Goal: Task Accomplishment & Management: Use online tool/utility

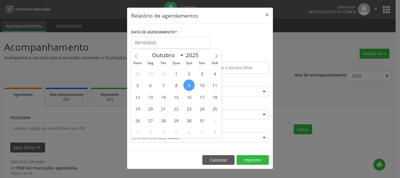
select select "9"
click at [203, 100] on span "17" at bounding box center [201, 96] width 11 height 11
type input "[DATE]"
click at [203, 100] on span "17" at bounding box center [201, 96] width 11 height 11
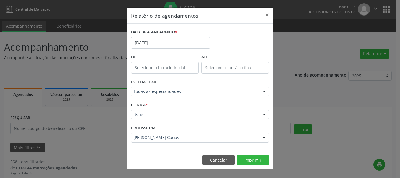
click at [169, 133] on div "[PERSON_NAME] Cauas" at bounding box center [200, 137] width 138 height 10
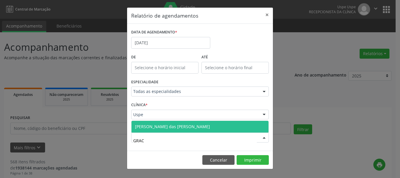
type input "GRACA"
click at [171, 129] on span "[PERSON_NAME] das [PERSON_NAME]" at bounding box center [199, 127] width 137 height 12
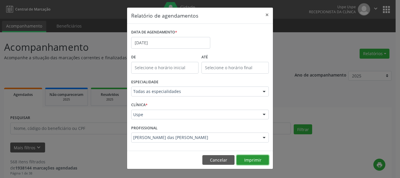
click at [251, 161] on button "Imprimir" at bounding box center [252, 160] width 32 height 10
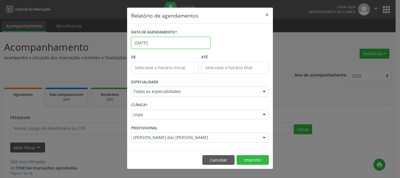
click at [161, 44] on input "[DATE]" at bounding box center [170, 43] width 79 height 12
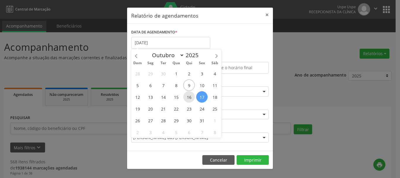
click at [190, 97] on span "16" at bounding box center [188, 96] width 11 height 11
type input "[DATE]"
click at [190, 97] on span "16" at bounding box center [188, 96] width 11 height 11
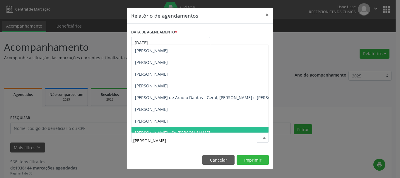
type input "JOH"
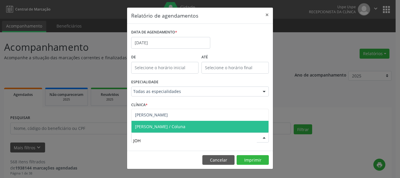
click at [171, 128] on span "[PERSON_NAME] / Coluna" at bounding box center [160, 126] width 50 height 6
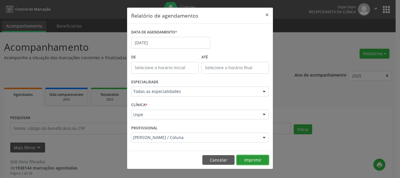
click at [259, 156] on button "Imprimir" at bounding box center [252, 160] width 32 height 10
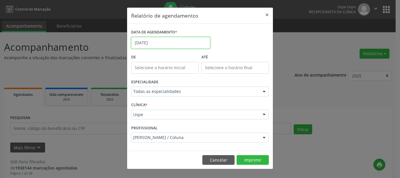
click at [163, 47] on body "Central de Marcação Uspe Uspe Recepcionista da clínica  Configurações Sair app…" at bounding box center [200, 89] width 400 height 178
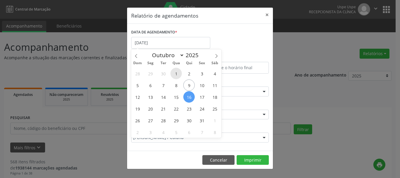
click at [176, 75] on span "1" at bounding box center [175, 73] width 11 height 11
type input "[DATE]"
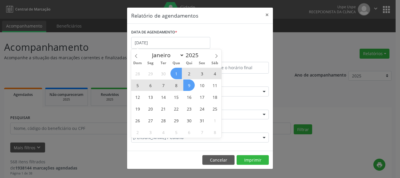
click at [186, 83] on span "9" at bounding box center [188, 84] width 11 height 11
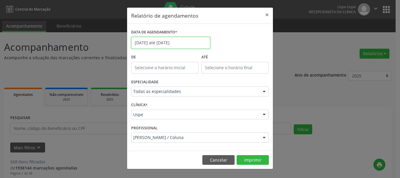
click at [169, 44] on input "[DATE] até [DATE]" at bounding box center [170, 43] width 79 height 12
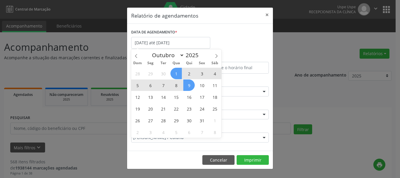
click at [192, 84] on span "9" at bounding box center [188, 84] width 11 height 11
type input "09/10/2025"
click at [216, 56] on icon at bounding box center [216, 56] width 4 height 4
select select "10"
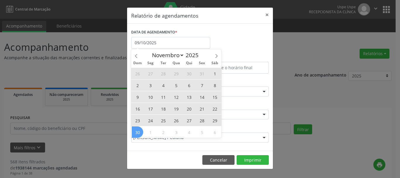
click at [140, 130] on span "30" at bounding box center [137, 131] width 11 height 11
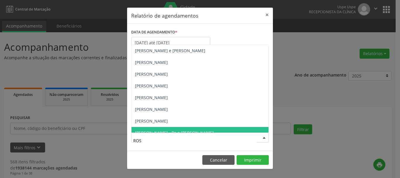
type input "ROSE"
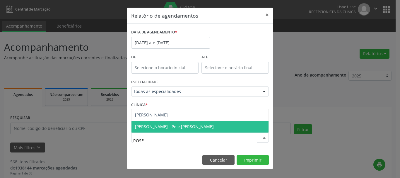
click at [170, 124] on span "[PERSON_NAME] - Pe e [PERSON_NAME]" at bounding box center [174, 126] width 79 height 6
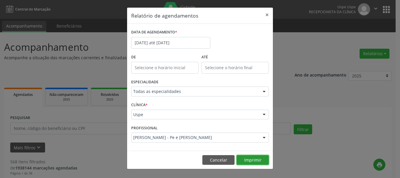
click at [253, 157] on button "Imprimir" at bounding box center [252, 160] width 32 height 10
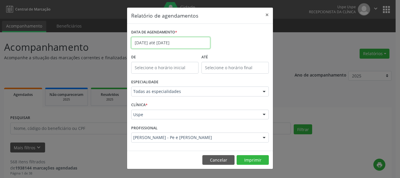
click at [161, 44] on input "[DATE] até [DATE]" at bounding box center [170, 43] width 79 height 12
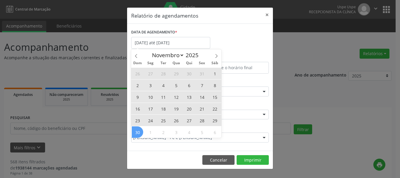
click at [188, 82] on span "6" at bounding box center [188, 84] width 11 height 11
type input "[DATE]"
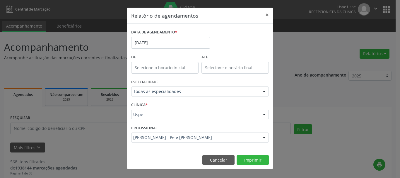
drag, startPoint x: 149, startPoint y: 141, endPoint x: 151, endPoint y: 138, distance: 3.0
click at [149, 140] on div "[PERSON_NAME] - Pe e [PERSON_NAME]" at bounding box center [200, 137] width 138 height 10
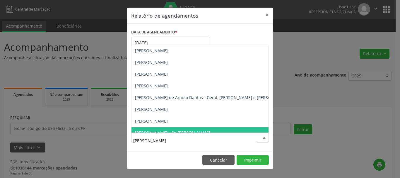
type input "JOH"
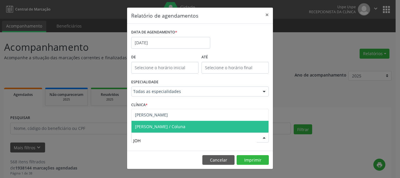
click at [152, 124] on span "[PERSON_NAME] / Coluna" at bounding box center [160, 126] width 50 height 6
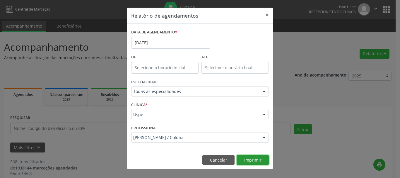
click at [257, 161] on button "Imprimir" at bounding box center [252, 160] width 32 height 10
click at [269, 16] on button "×" at bounding box center [267, 15] width 12 height 14
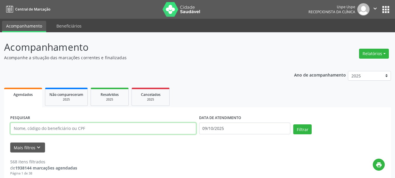
paste input "[PERSON_NAME]"
type input "[PERSON_NAME]"
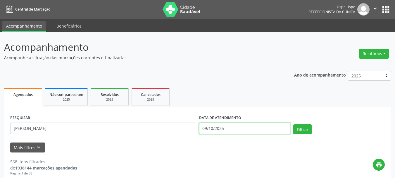
click at [236, 129] on input "09/10/2025" at bounding box center [245, 128] width 92 height 12
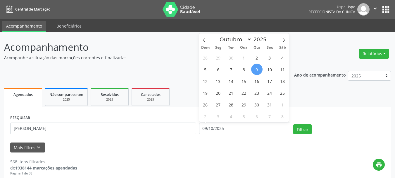
click at [255, 72] on span "9" at bounding box center [256, 68] width 11 height 11
type input "09/10/2025"
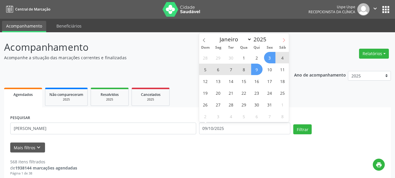
click at [286, 37] on span at bounding box center [284, 38] width 10 height 10
select select "10"
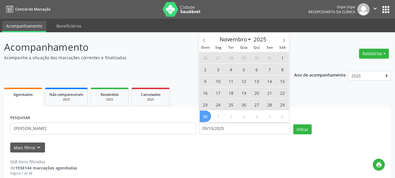
click at [205, 115] on span "30" at bounding box center [205, 115] width 11 height 11
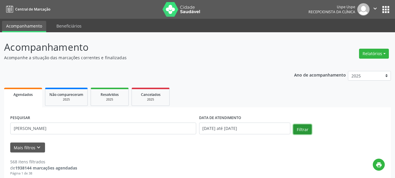
click at [308, 131] on button "Filtrar" at bounding box center [302, 129] width 18 height 10
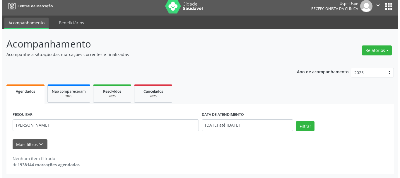
scroll to position [3, 0]
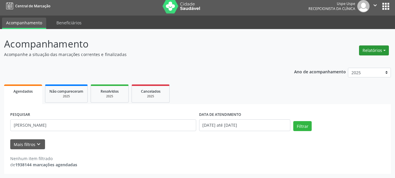
click at [368, 52] on button "Relatórios" at bounding box center [374, 50] width 30 height 10
click at [365, 67] on link "Procedimentos realizados" at bounding box center [358, 71] width 63 height 8
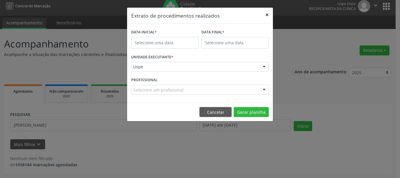
click at [264, 18] on button "×" at bounding box center [267, 15] width 12 height 14
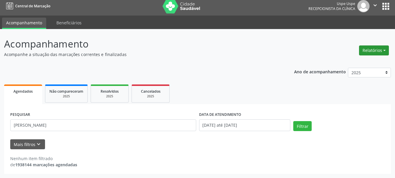
click at [366, 52] on button "Relatórios" at bounding box center [374, 50] width 30 height 10
click at [356, 64] on link "Agendamentos" at bounding box center [358, 63] width 63 height 8
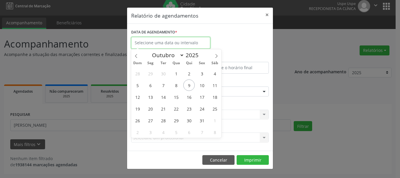
click at [203, 41] on input "text" at bounding box center [170, 43] width 79 height 12
click at [176, 133] on span "5" at bounding box center [175, 131] width 11 height 11
type input "[DATE]"
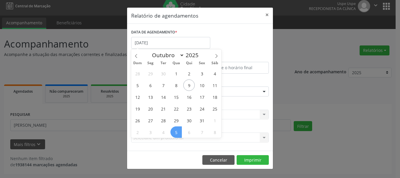
click at [176, 133] on span "5" at bounding box center [175, 131] width 11 height 11
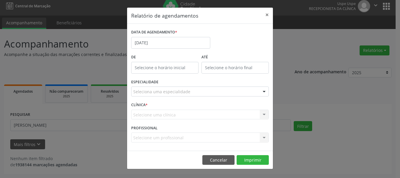
click at [144, 85] on label "ESPECIALIDADE" at bounding box center [144, 82] width 27 height 9
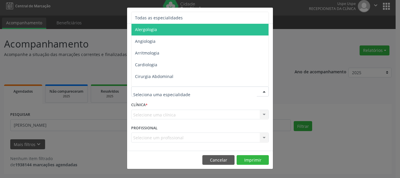
click at [155, 17] on span "Todas as especialidades" at bounding box center [159, 18] width 48 height 6
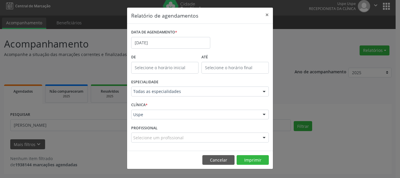
click at [143, 119] on div "Uspe" at bounding box center [200, 114] width 138 height 10
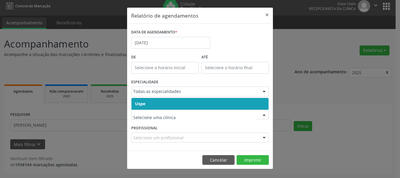
click at [144, 103] on span "Uspe" at bounding box center [140, 104] width 10 height 6
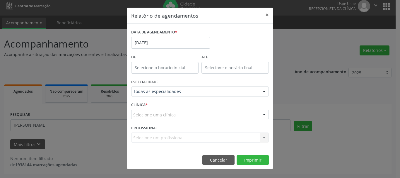
click at [144, 103] on span "Uspe" at bounding box center [140, 104] width 10 height 6
click at [141, 138] on div "Carregando... Todos os profissionais Aderaldo [PERSON_NAME] [PERSON_NAME] [PERS…" at bounding box center [200, 137] width 138 height 10
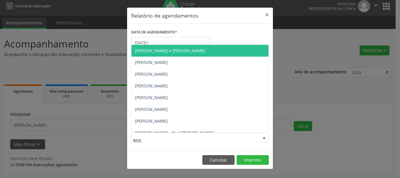
type input "ROSE"
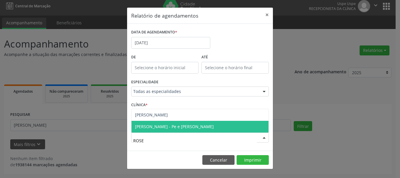
click at [148, 129] on span "[PERSON_NAME] - Pe e [PERSON_NAME]" at bounding box center [174, 126] width 79 height 6
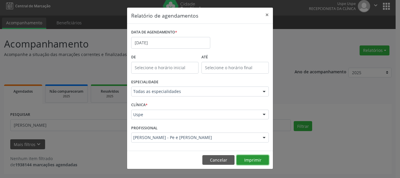
click at [248, 159] on button "Imprimir" at bounding box center [252, 160] width 32 height 10
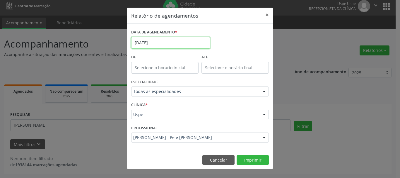
click at [155, 48] on body "Central de Marcação Uspe Uspe Recepcionista da clínica  Configurações Sair app…" at bounding box center [200, 86] width 400 height 178
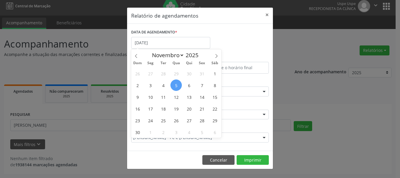
click at [172, 84] on span "5" at bounding box center [175, 84] width 11 height 11
type input "[DATE]"
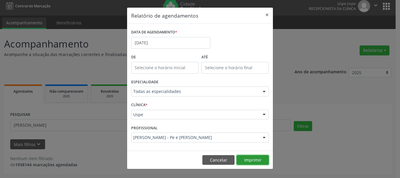
click at [259, 157] on button "Imprimir" at bounding box center [252, 160] width 32 height 10
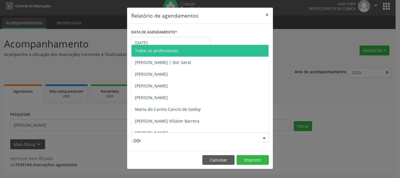
type input "ODIS"
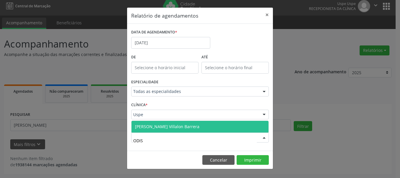
click at [152, 130] on span "[PERSON_NAME] Villalon Barrera" at bounding box center [199, 127] width 137 height 12
